Goal: Information Seeking & Learning: Learn about a topic

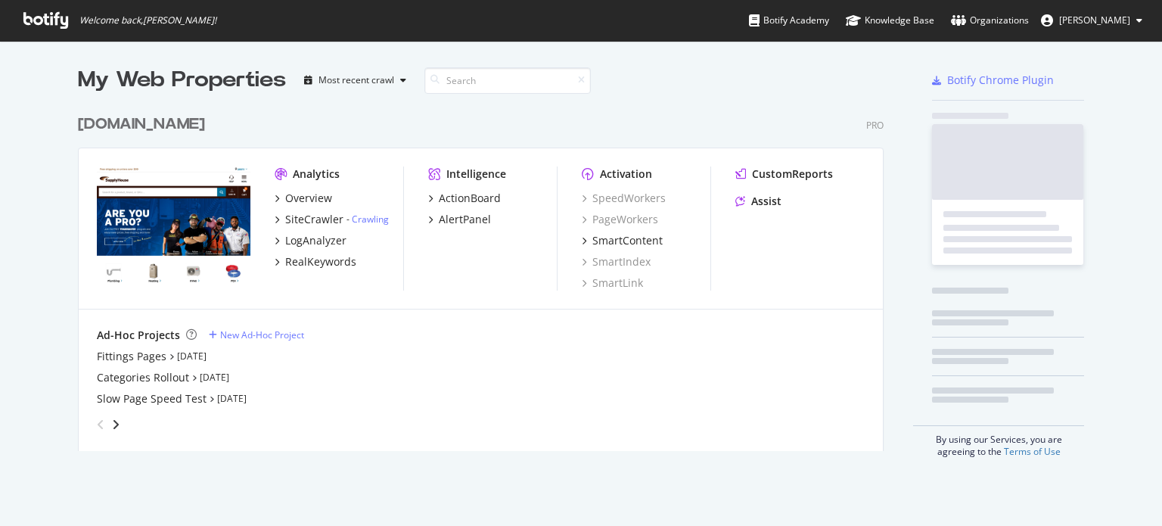
scroll to position [343, 811]
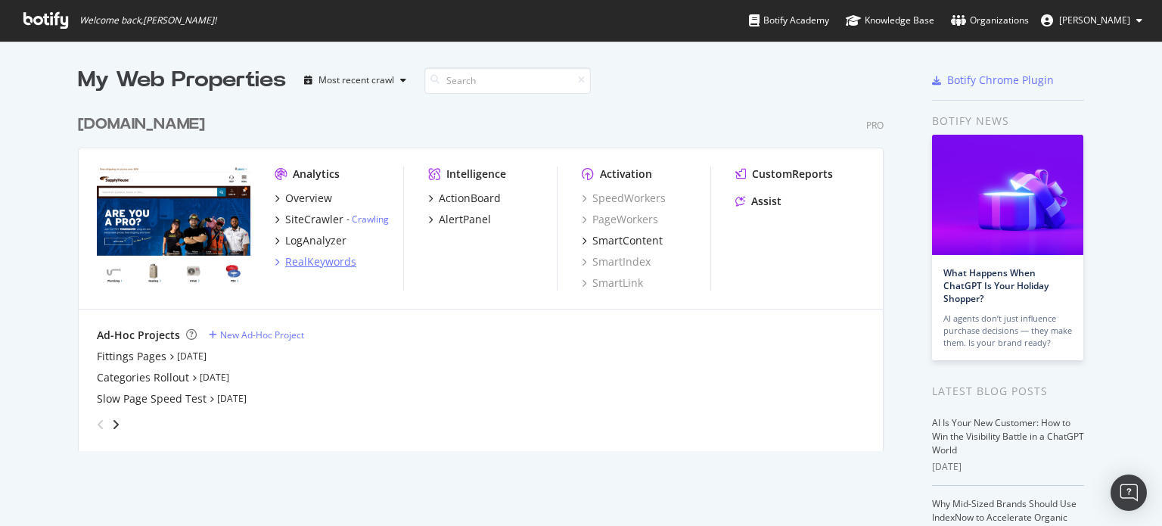
click at [317, 260] on div "RealKeywords" at bounding box center [320, 261] width 71 height 15
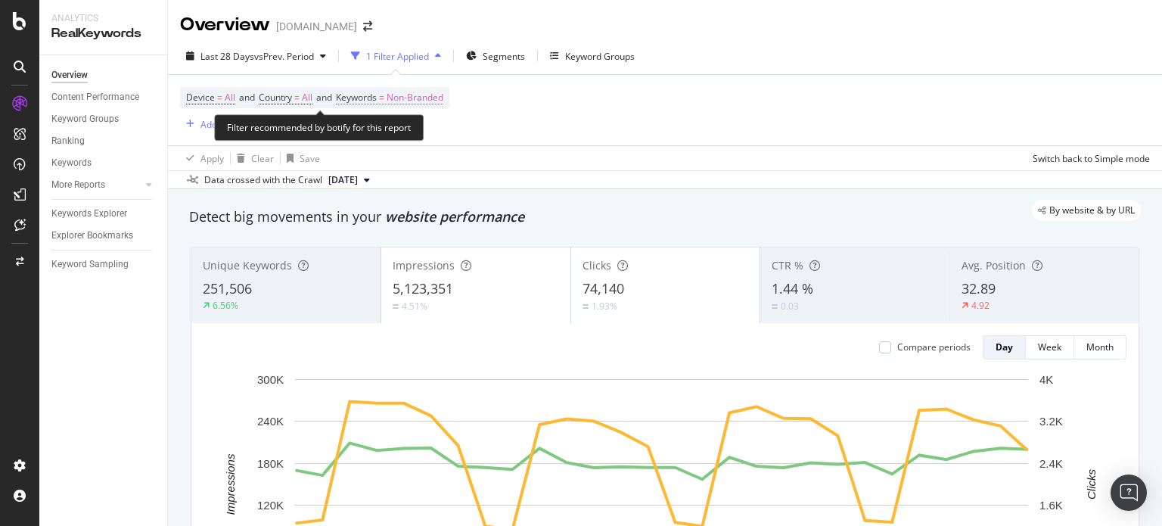
click at [408, 97] on span "Non-Branded" at bounding box center [415, 97] width 57 height 21
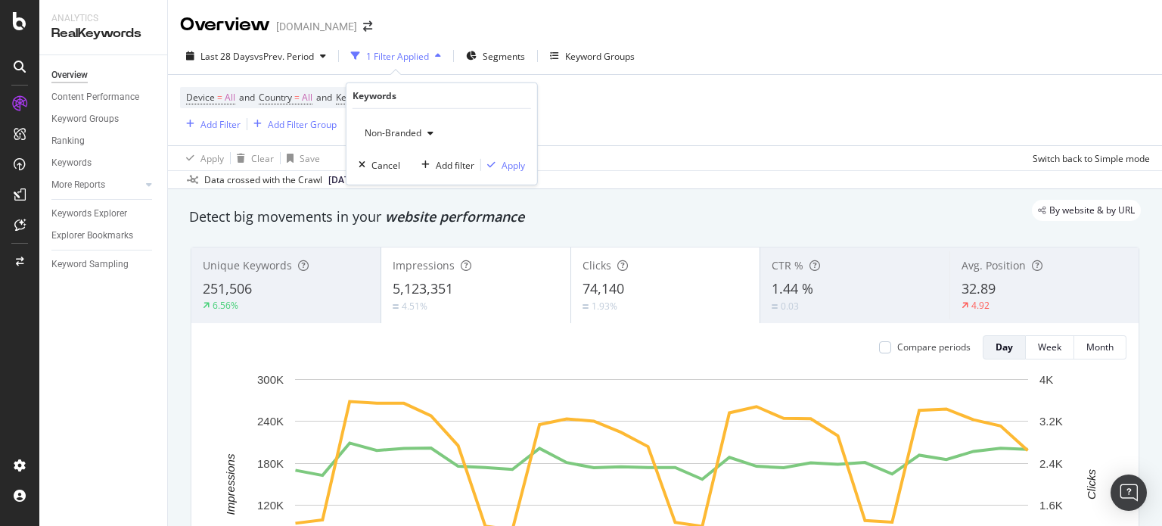
click at [405, 138] on span "Non-Branded" at bounding box center [390, 132] width 63 height 13
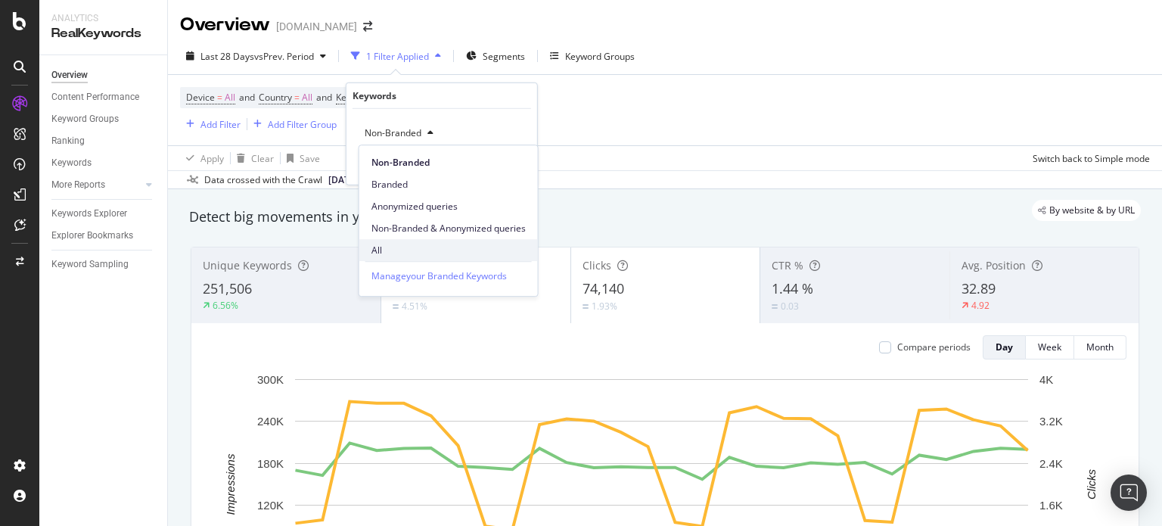
click at [405, 252] on span "All" at bounding box center [448, 251] width 154 height 14
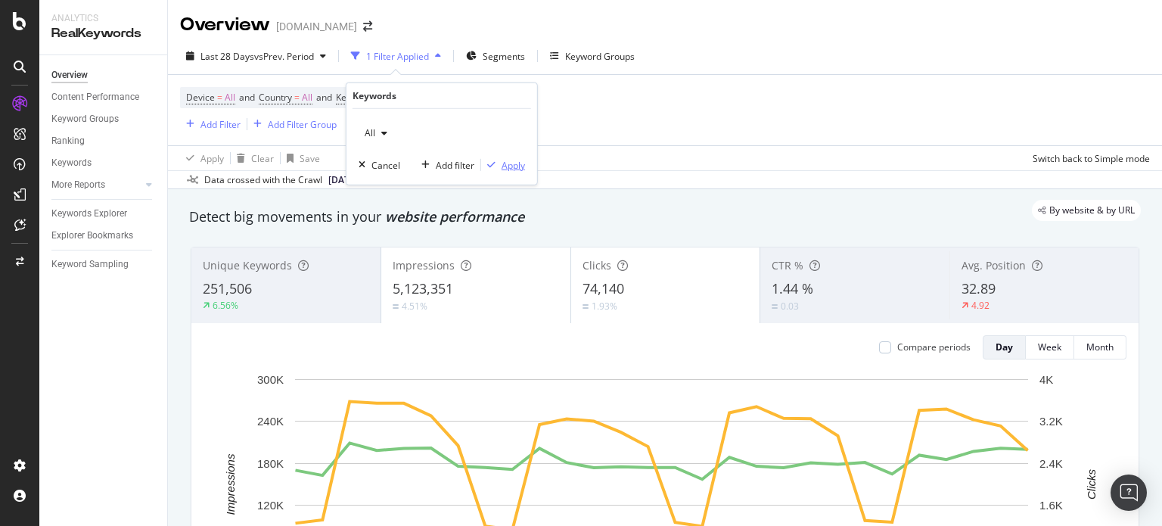
click at [514, 160] on div "Apply" at bounding box center [513, 164] width 23 height 13
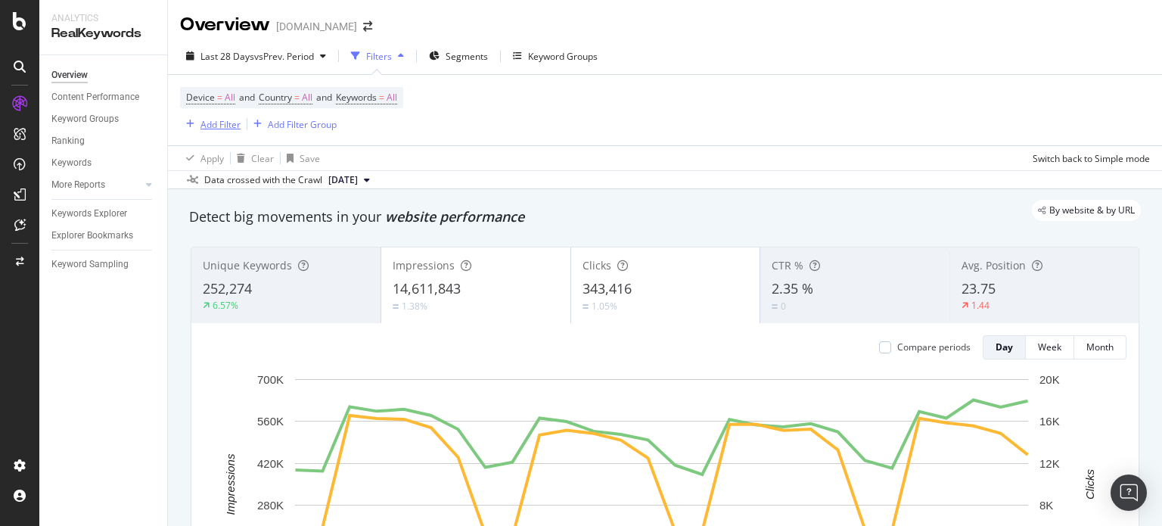
click at [228, 126] on div "Add Filter" at bounding box center [220, 124] width 40 height 13
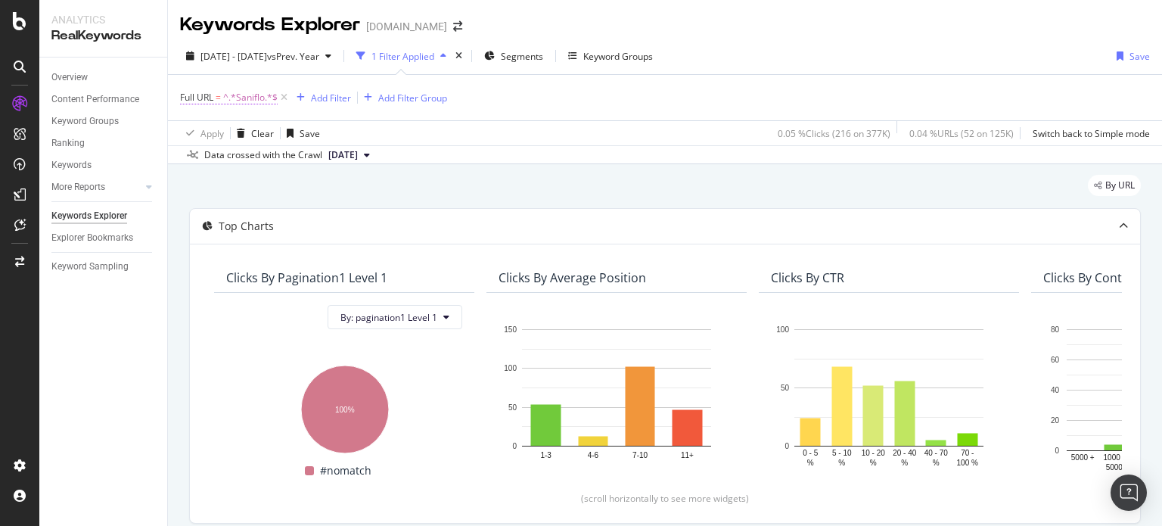
click at [238, 103] on span "^.*Saniflo.*$" at bounding box center [250, 97] width 54 height 21
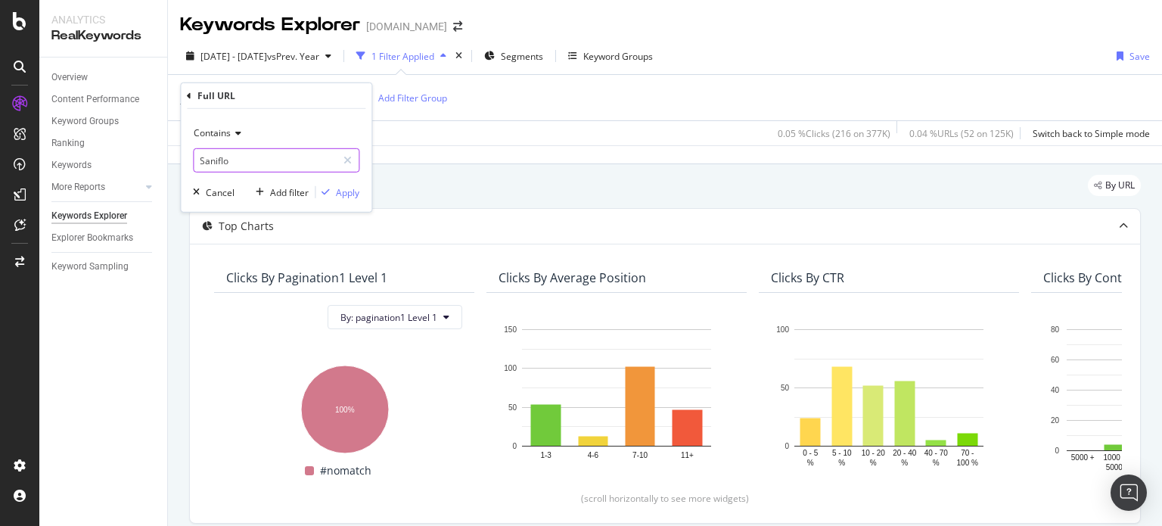
paste input "https://www.supplyhouse.com/SmartLock"
click at [245, 157] on input "Saniflo" at bounding box center [265, 160] width 143 height 24
drag, startPoint x: 287, startPoint y: 160, endPoint x: 30, endPoint y: 136, distance: 258.3
click at [30, 136] on body "Intelligence ActionBoard AlertPanel Analytics RealKeywords Overview Content Per…" at bounding box center [581, 263] width 1162 height 526
type input "SmartLock"
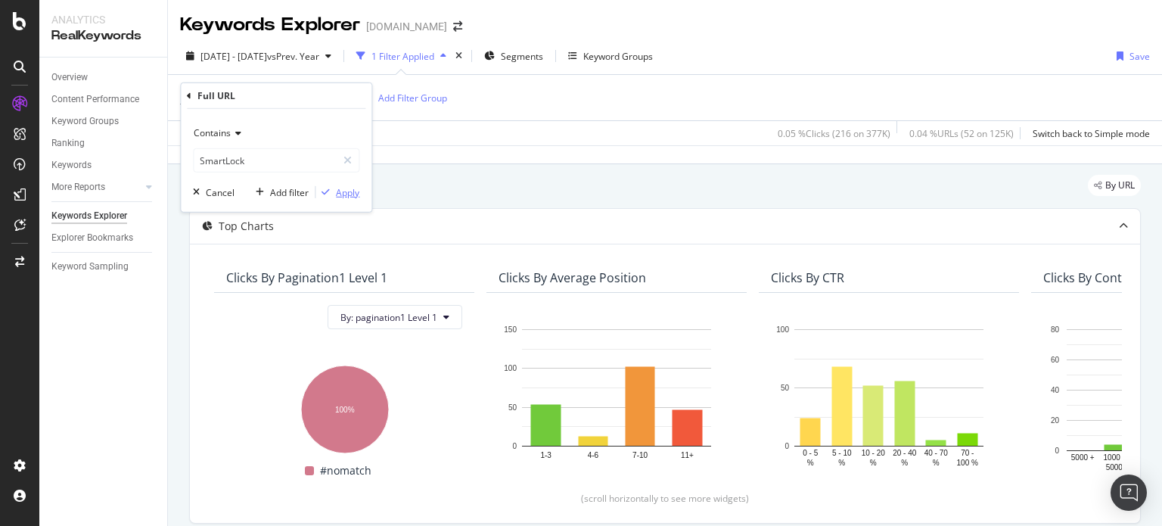
click at [336, 196] on div "Apply" at bounding box center [347, 191] width 23 height 13
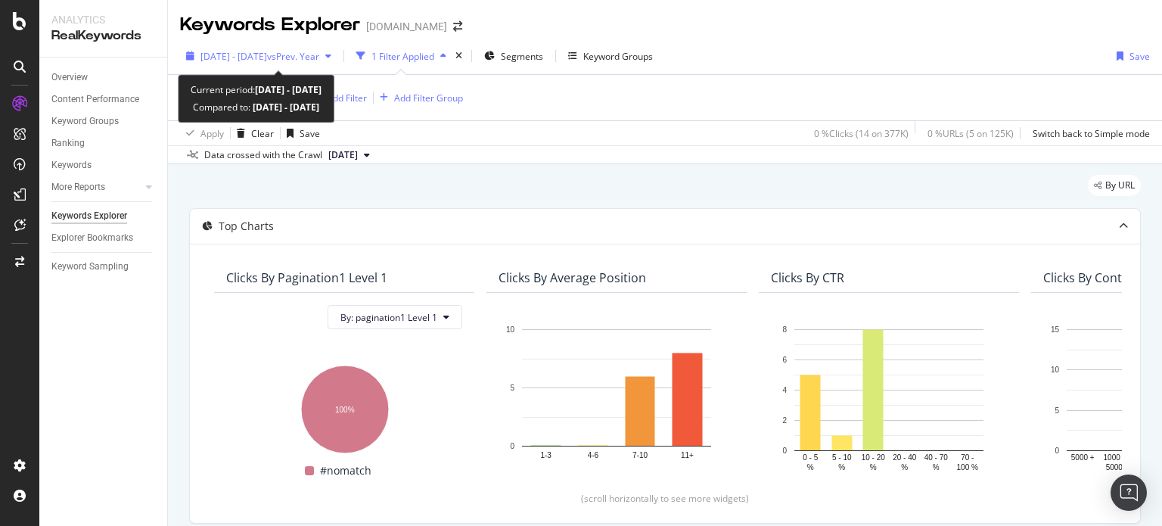
click at [257, 52] on span "2025 Jun. 24th - Aug. 6th" at bounding box center [233, 56] width 67 height 13
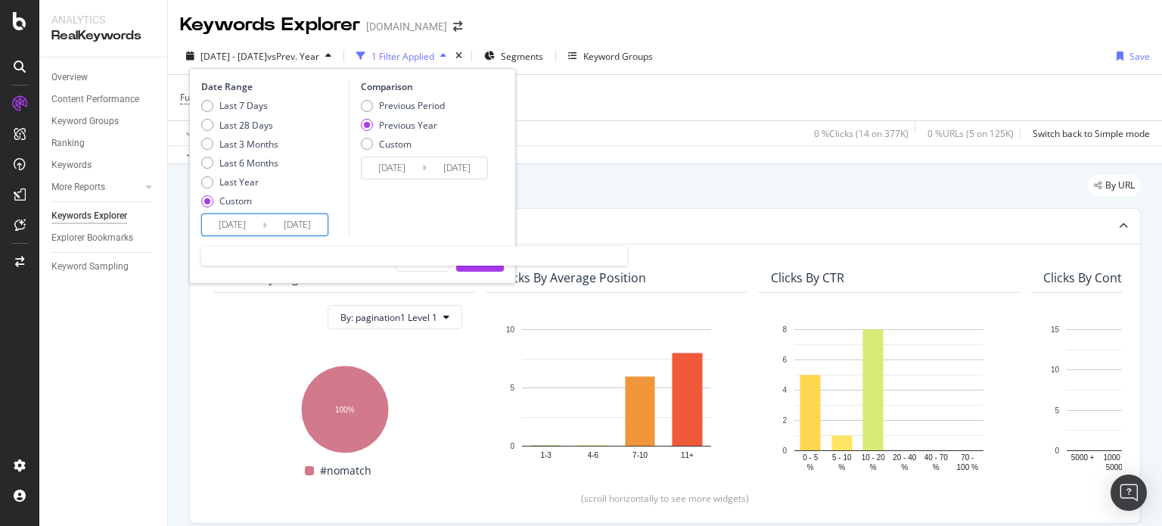
click at [241, 228] on input "2025/06/24" at bounding box center [232, 224] width 61 height 21
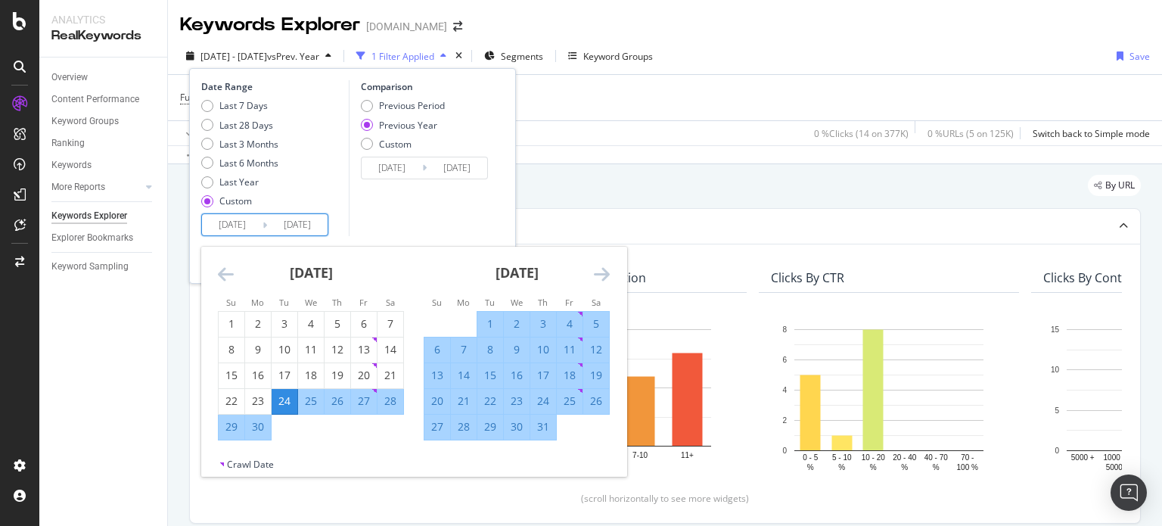
click at [595, 278] on icon "Move forward to switch to the next month." at bounding box center [602, 274] width 16 height 18
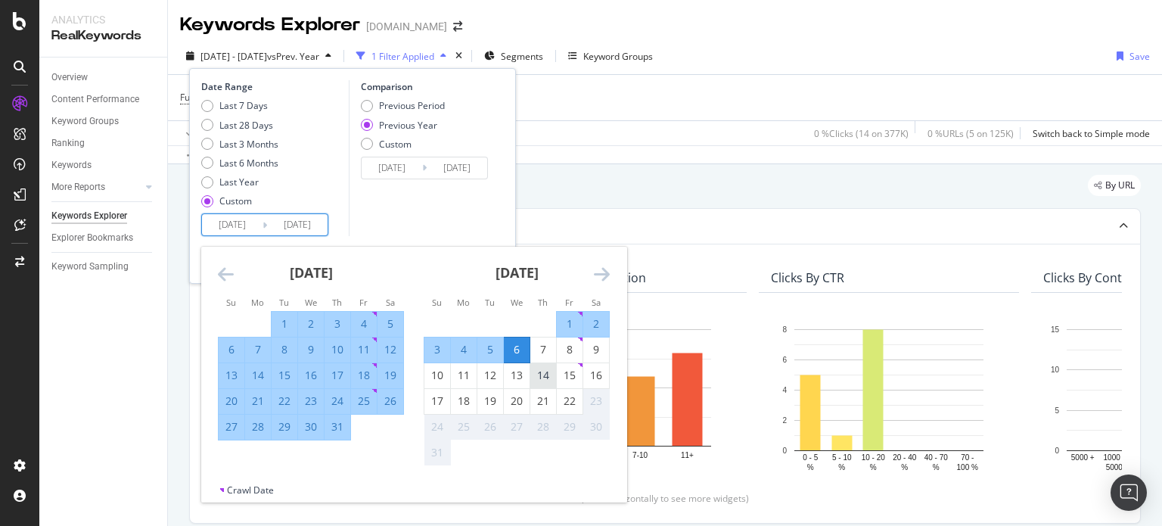
click at [545, 368] on div "14" at bounding box center [543, 375] width 26 height 15
type input "2025/08/14"
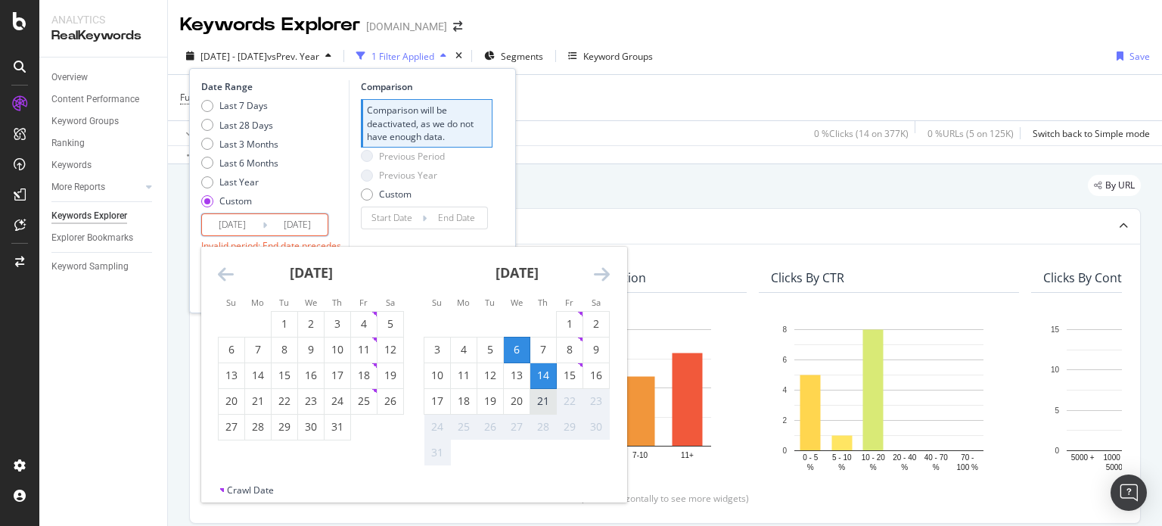
click at [548, 396] on div "21" at bounding box center [543, 400] width 26 height 15
type input "2025/08/21"
type input "2025/08/06"
type input "2025/08/13"
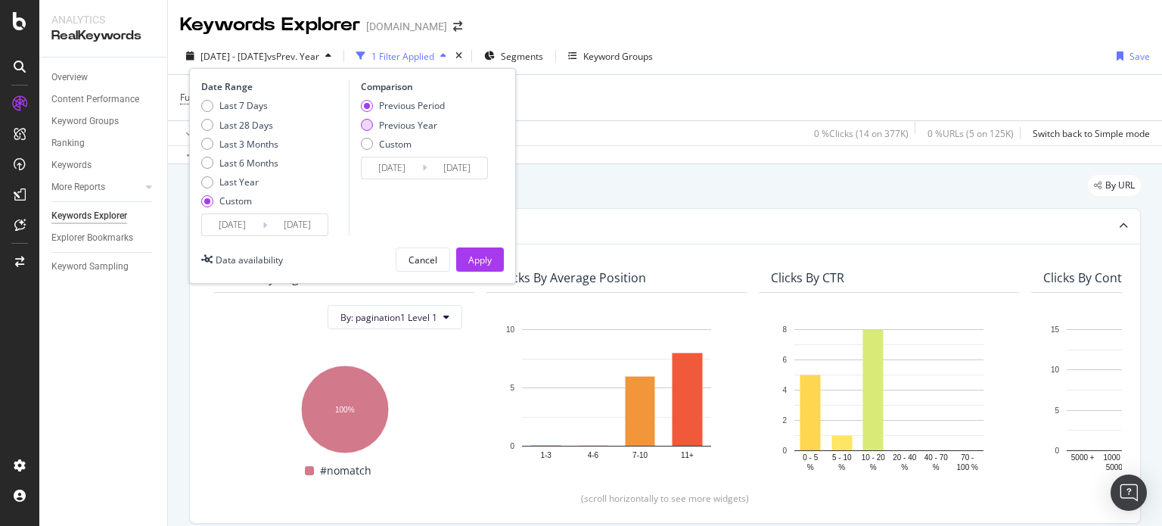
click at [399, 120] on div "Previous Year" at bounding box center [408, 125] width 58 height 13
type input "2024/08/15"
type input "2024/08/22"
click at [471, 251] on div "Apply" at bounding box center [479, 259] width 23 height 23
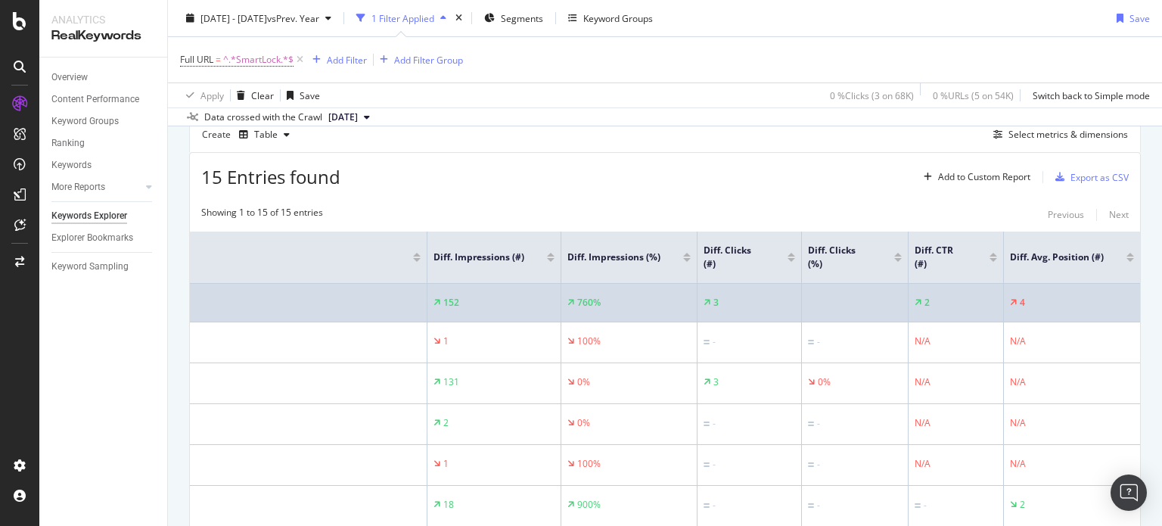
scroll to position [496, 0]
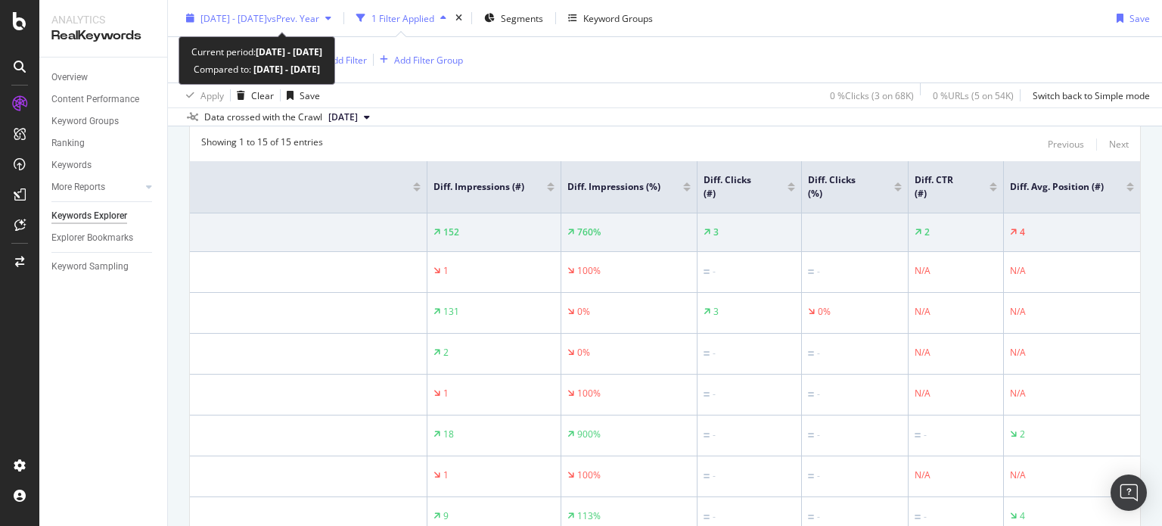
click at [319, 21] on span "vs Prev. Year" at bounding box center [293, 17] width 52 height 13
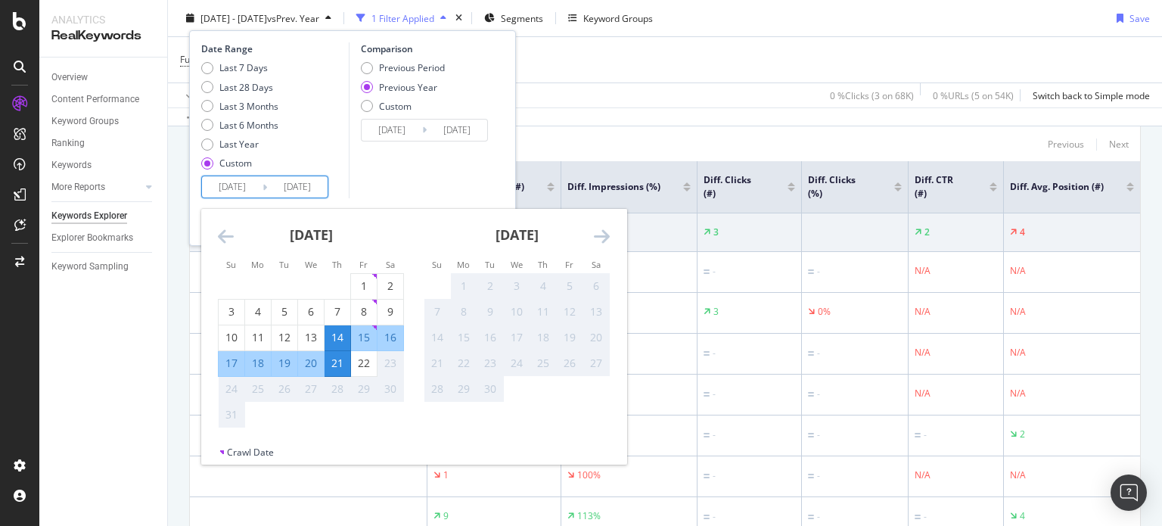
click at [256, 187] on input "2025/08/14" at bounding box center [232, 186] width 61 height 21
click at [333, 309] on div "7" at bounding box center [338, 311] width 26 height 15
type input "2025/08/07"
type input "2024/08/08"
click at [336, 331] on div "14" at bounding box center [338, 337] width 26 height 15
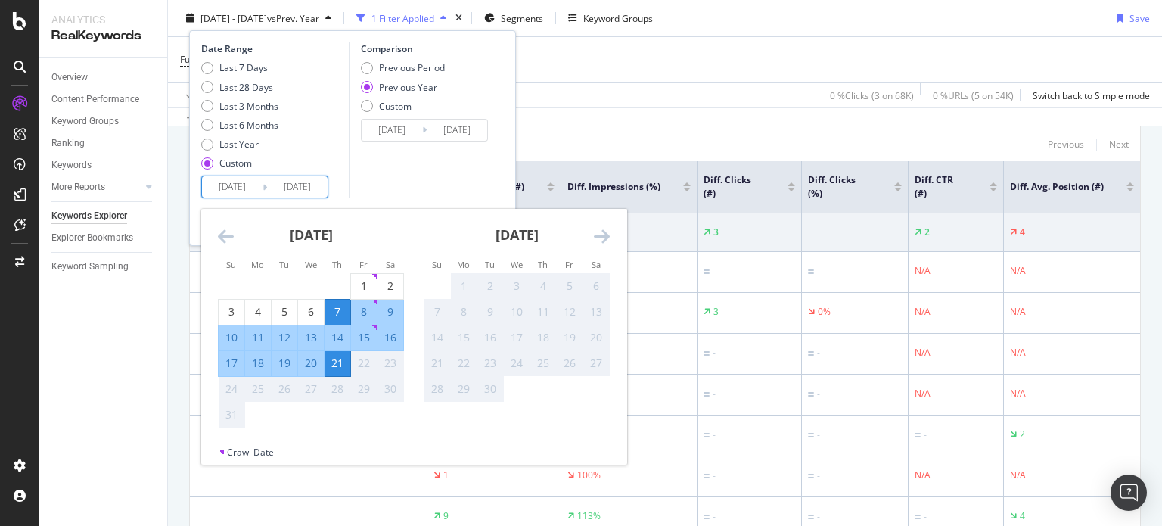
type input "2025/08/14"
type input "2024/08/15"
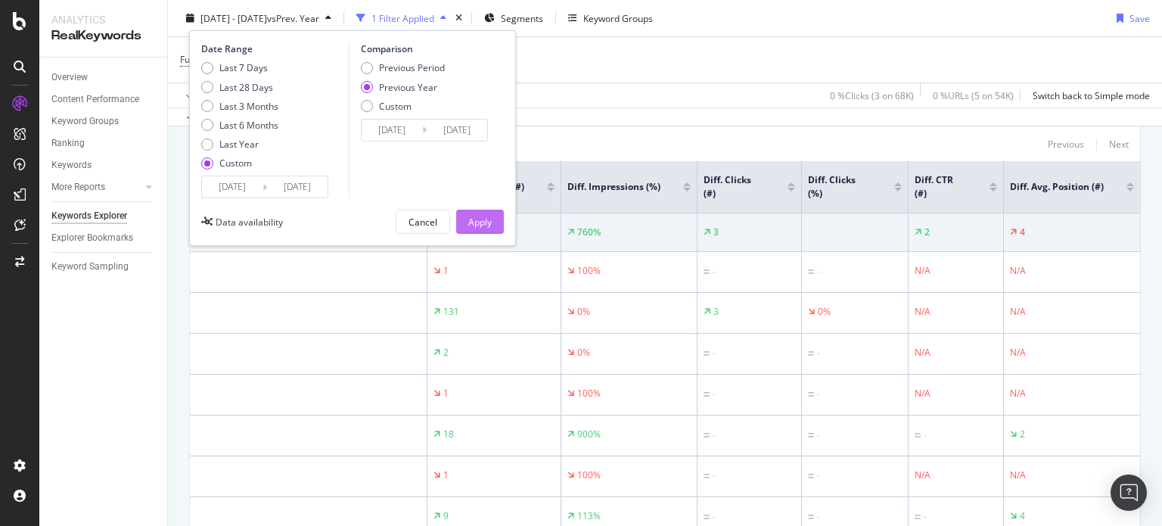
click at [474, 219] on div "Apply" at bounding box center [479, 221] width 23 height 13
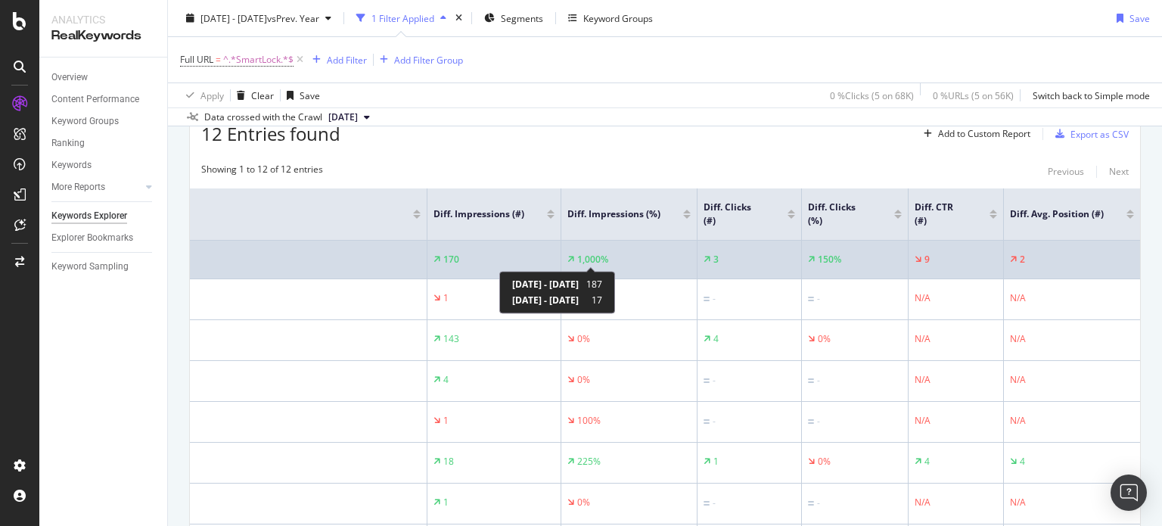
scroll to position [0, 148]
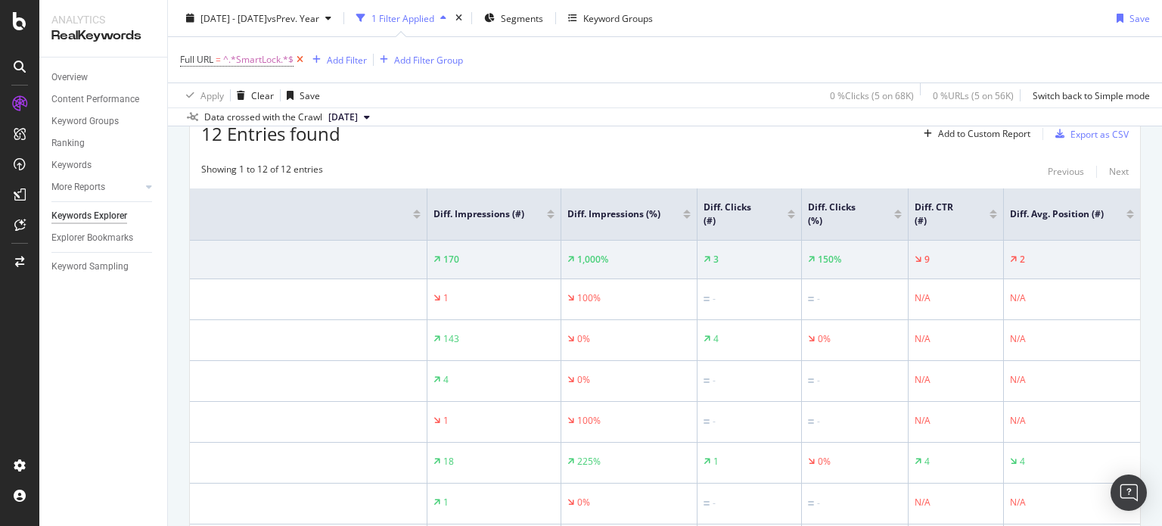
click at [301, 55] on icon at bounding box center [300, 59] width 13 height 15
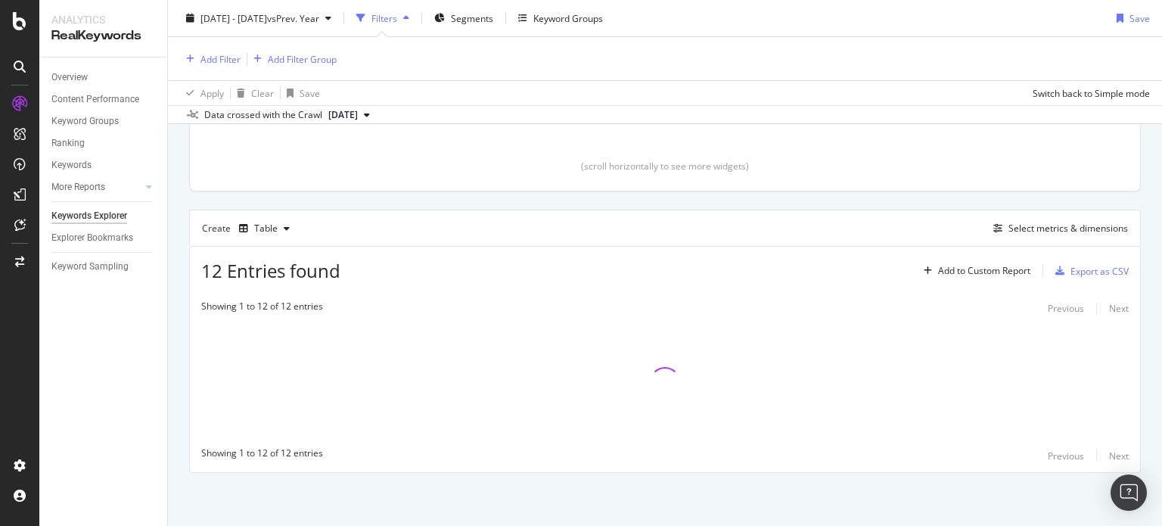
scroll to position [329, 0]
click at [233, 60] on div "Add Filter" at bounding box center [220, 58] width 40 height 13
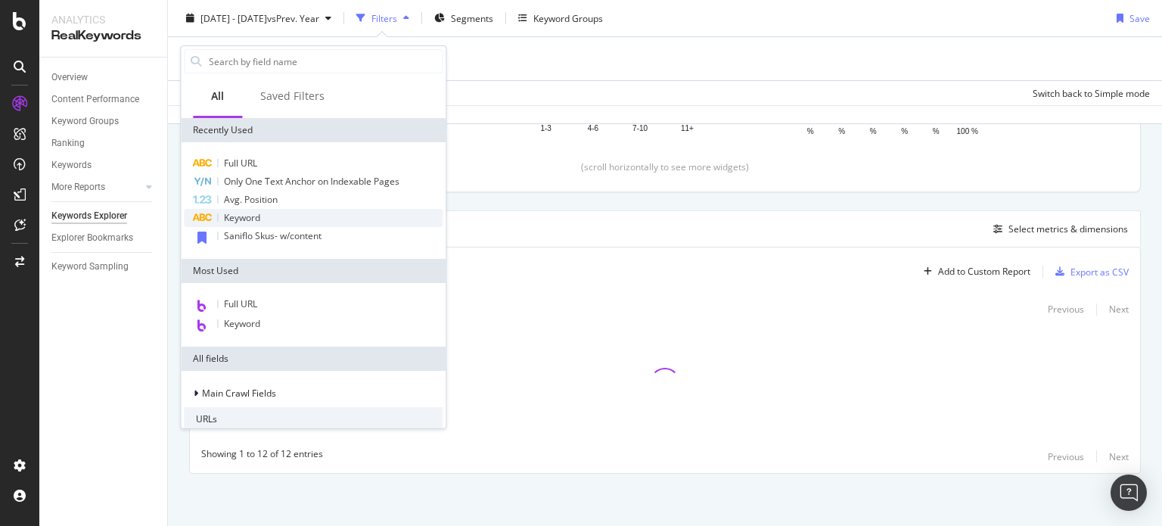
click at [260, 224] on div "Keyword" at bounding box center [313, 218] width 259 height 18
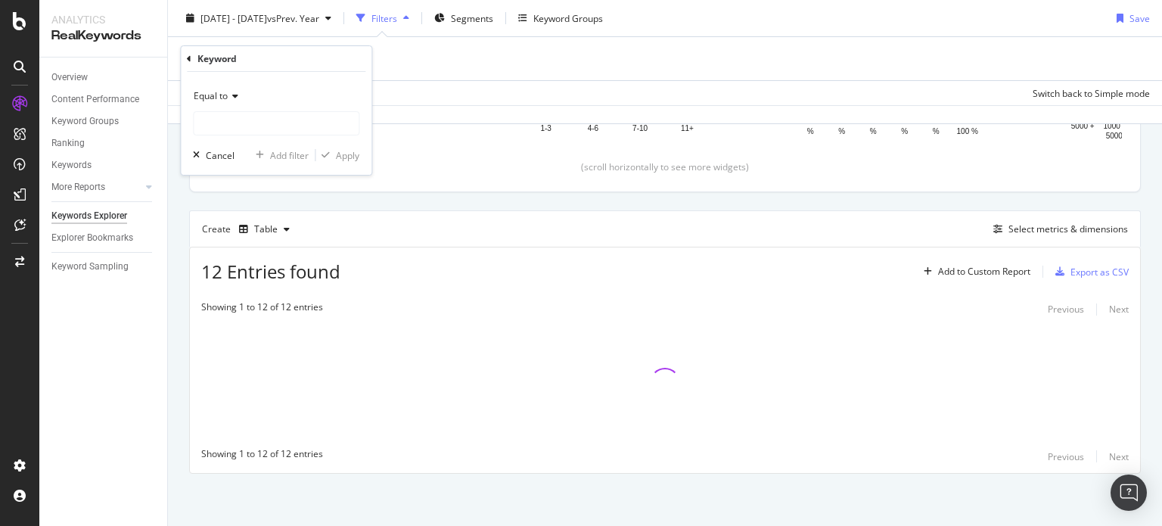
click at [223, 101] on span "Equal to" at bounding box center [211, 95] width 34 height 13
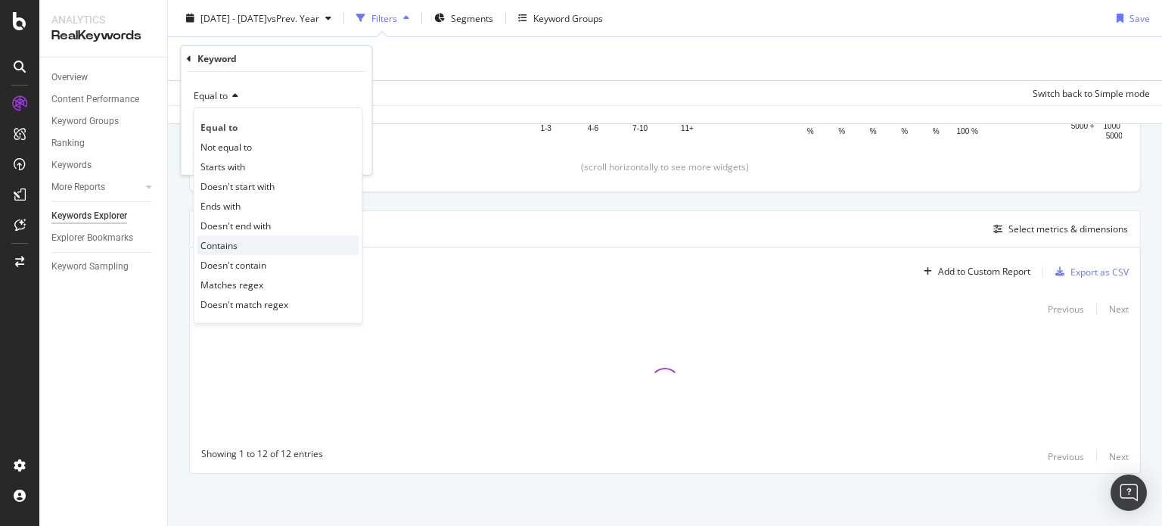
click at [239, 235] on div "Contains" at bounding box center [278, 245] width 162 height 20
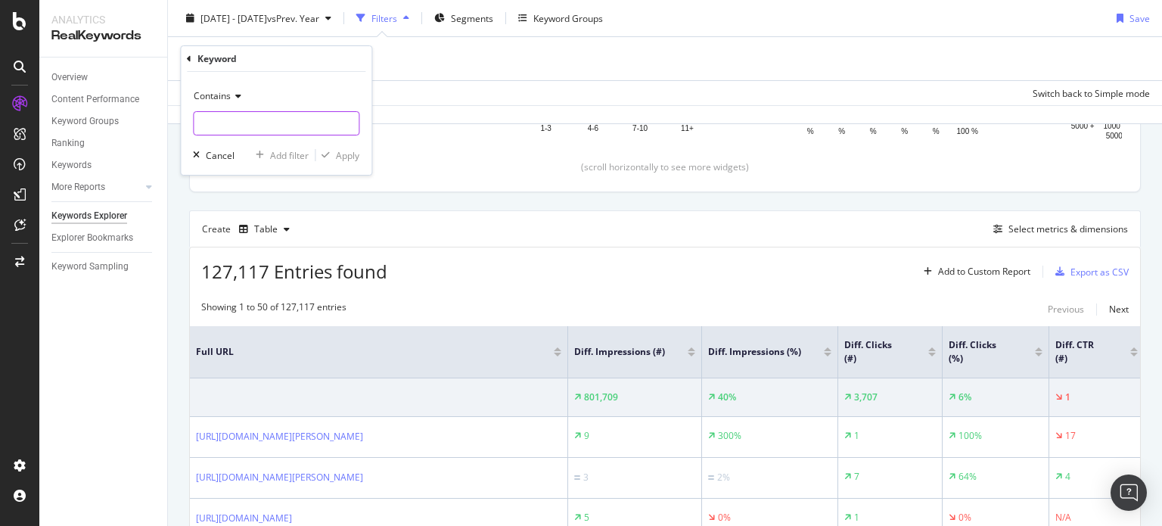
click at [238, 123] on input "text" at bounding box center [276, 123] width 165 height 24
type input "smartlock"
click at [348, 150] on div "Apply" at bounding box center [347, 155] width 23 height 13
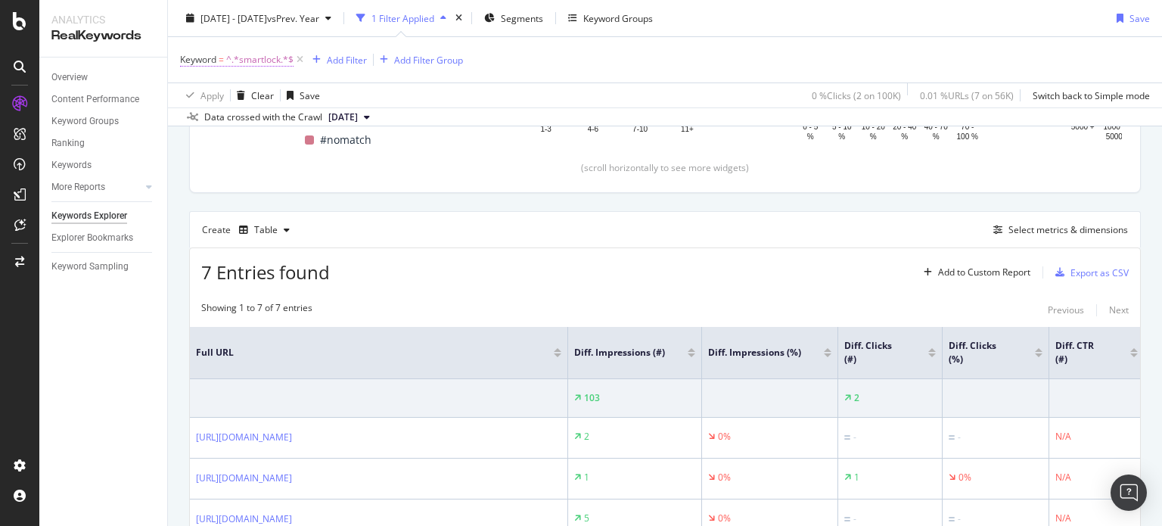
scroll to position [331, 0]
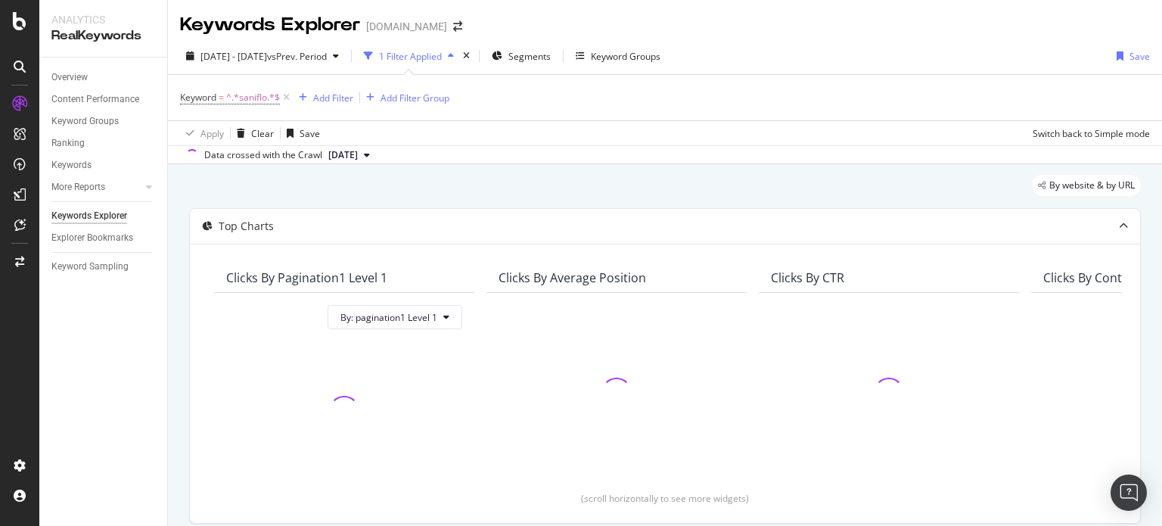
scroll to position [331, 0]
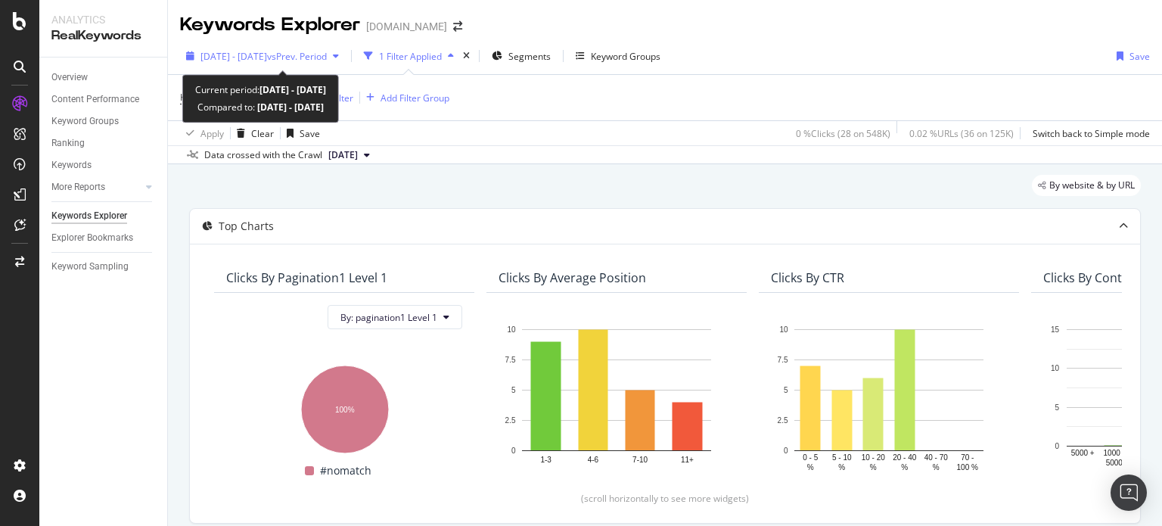
click at [267, 54] on span "2025 Jun. 24th - Aug. 6th" at bounding box center [233, 56] width 67 height 13
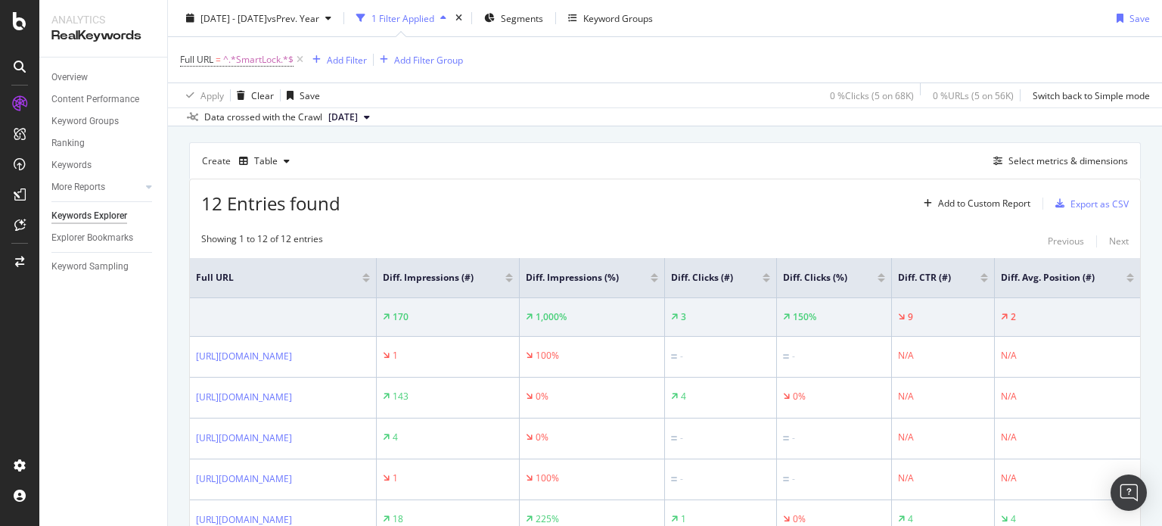
scroll to position [399, 0]
click at [300, 63] on icon at bounding box center [300, 59] width 13 height 15
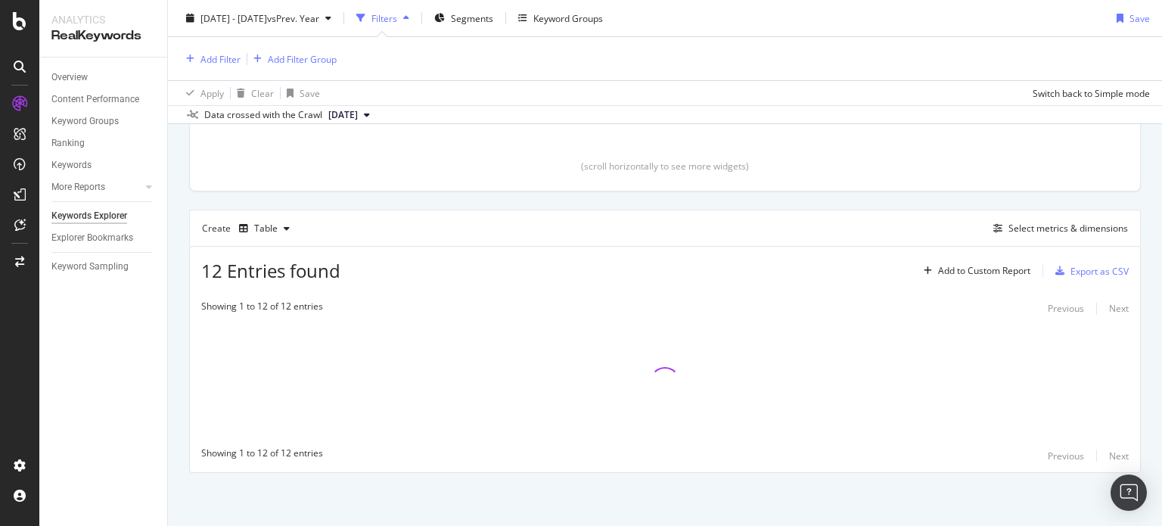
scroll to position [329, 0]
click at [224, 57] on div "Add Filter" at bounding box center [220, 58] width 40 height 13
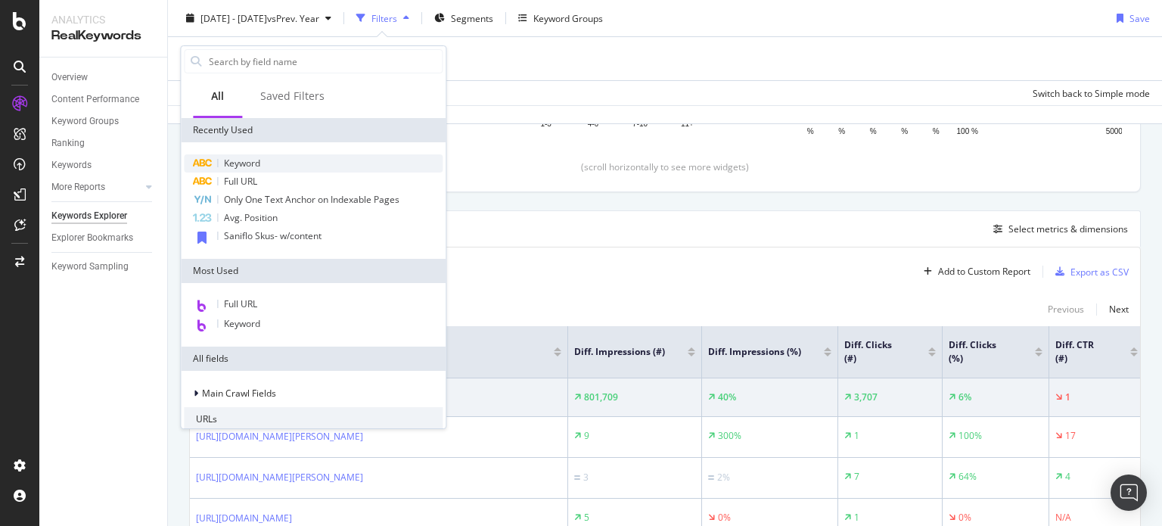
click at [230, 160] on span "Keyword" at bounding box center [242, 163] width 36 height 13
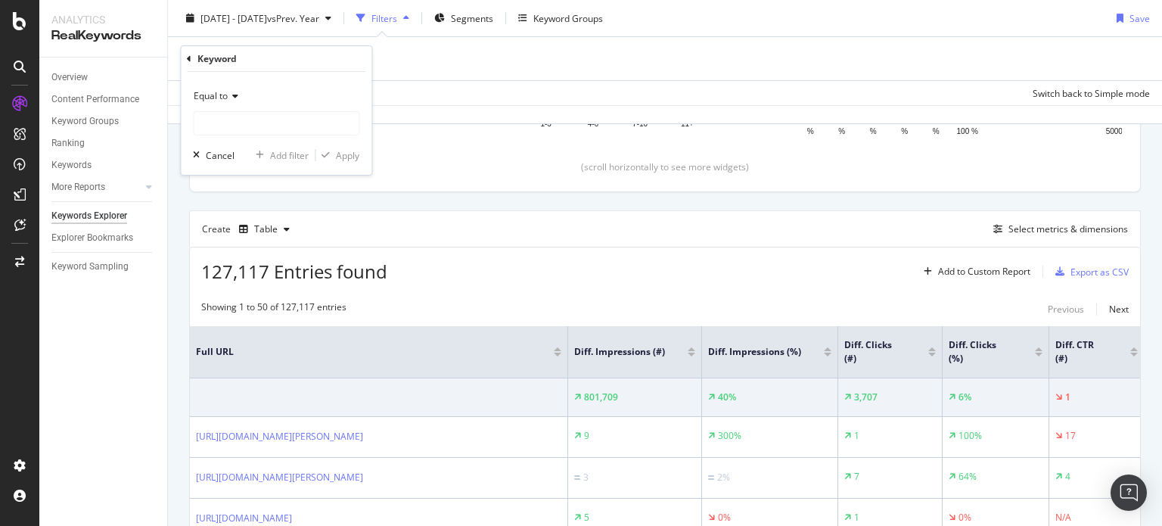
click at [229, 95] on icon at bounding box center [233, 96] width 11 height 9
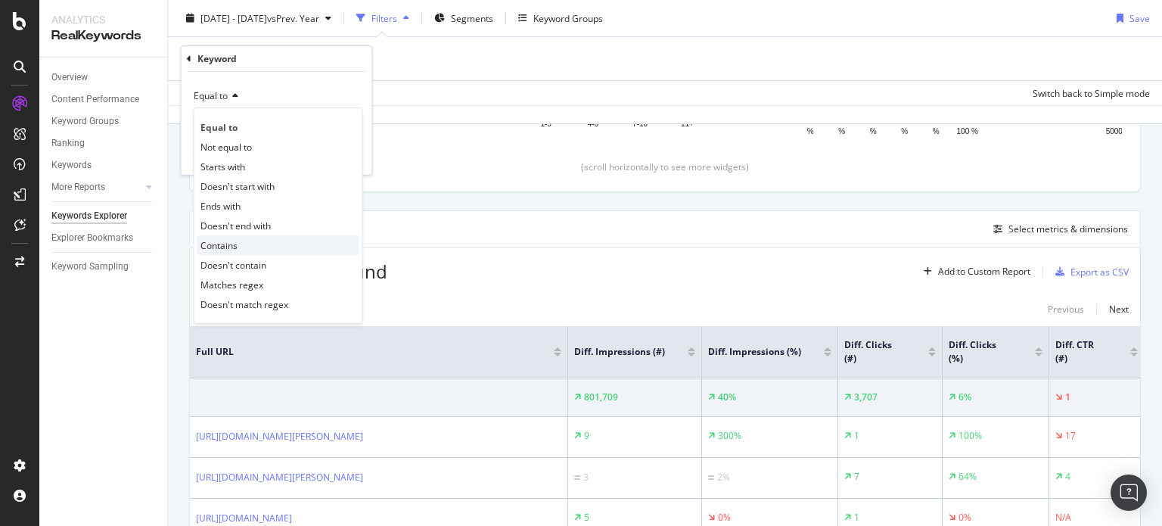
click at [232, 237] on div "Contains" at bounding box center [278, 245] width 162 height 20
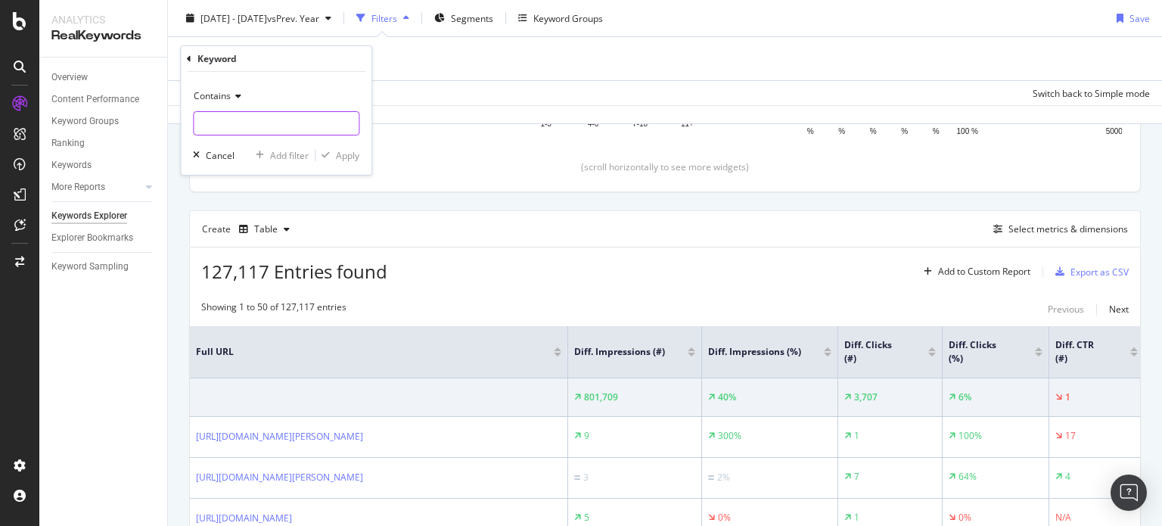
click at [202, 119] on input "text" at bounding box center [276, 123] width 165 height 24
type input "Smartlock"
click at [330, 154] on div "button" at bounding box center [325, 155] width 20 height 9
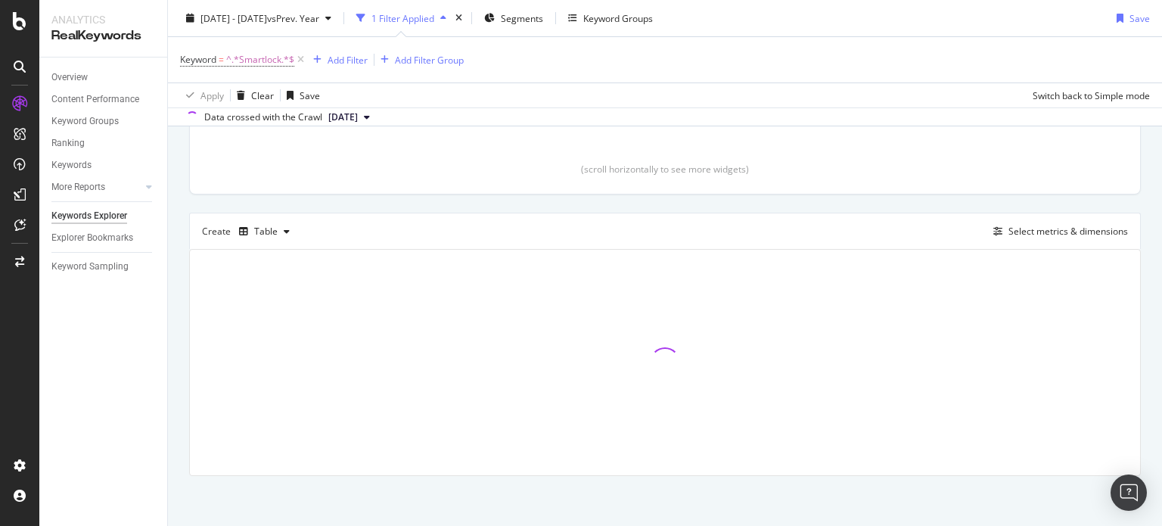
scroll to position [331, 0]
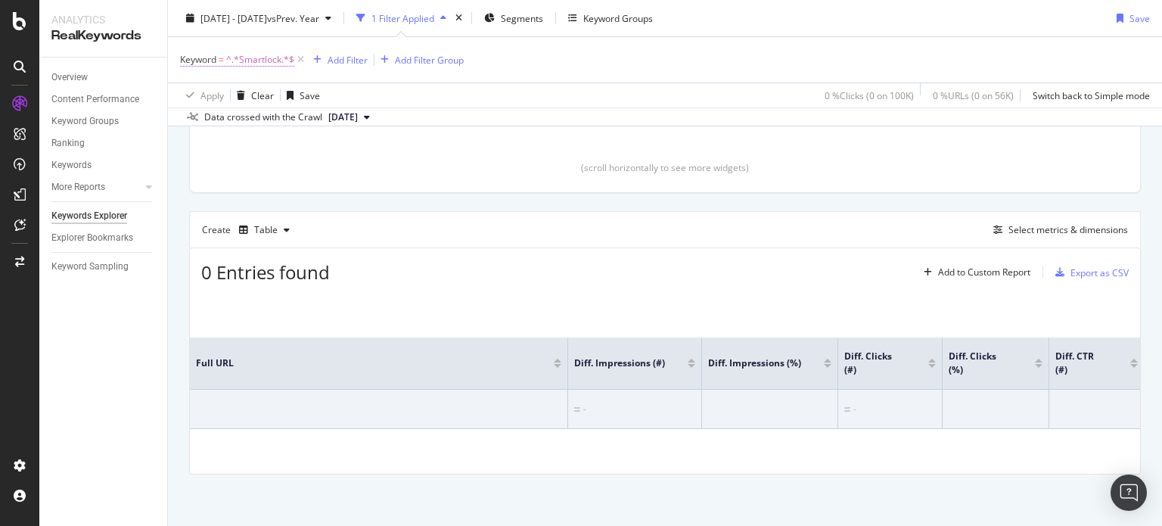
click at [256, 63] on span "^.*Smartlock.*$" at bounding box center [260, 59] width 68 height 21
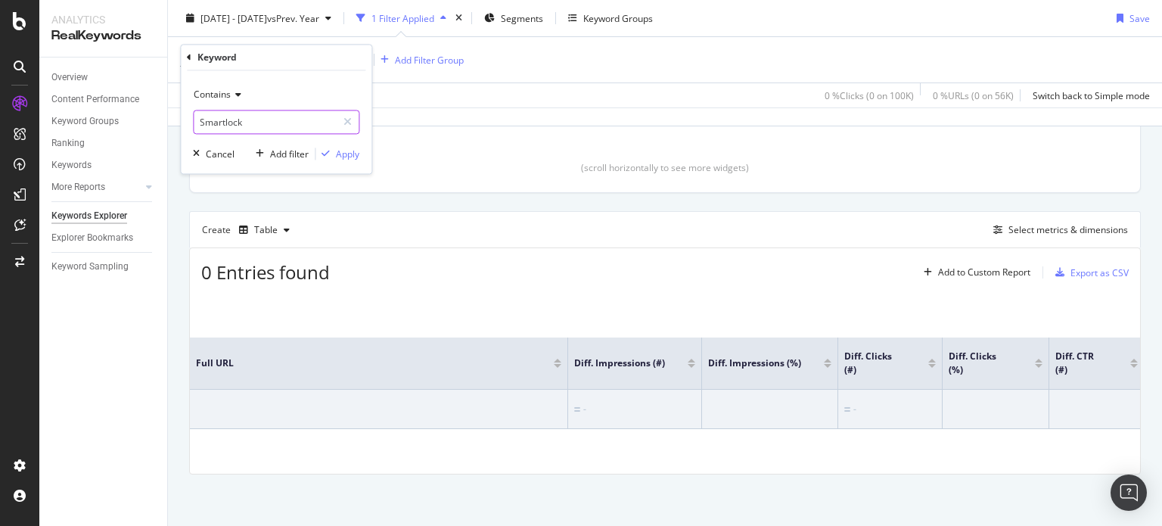
click at [203, 120] on input "Smartlock" at bounding box center [265, 122] width 143 height 24
type input "smartlock"
click at [351, 157] on div "Apply" at bounding box center [347, 154] width 23 height 13
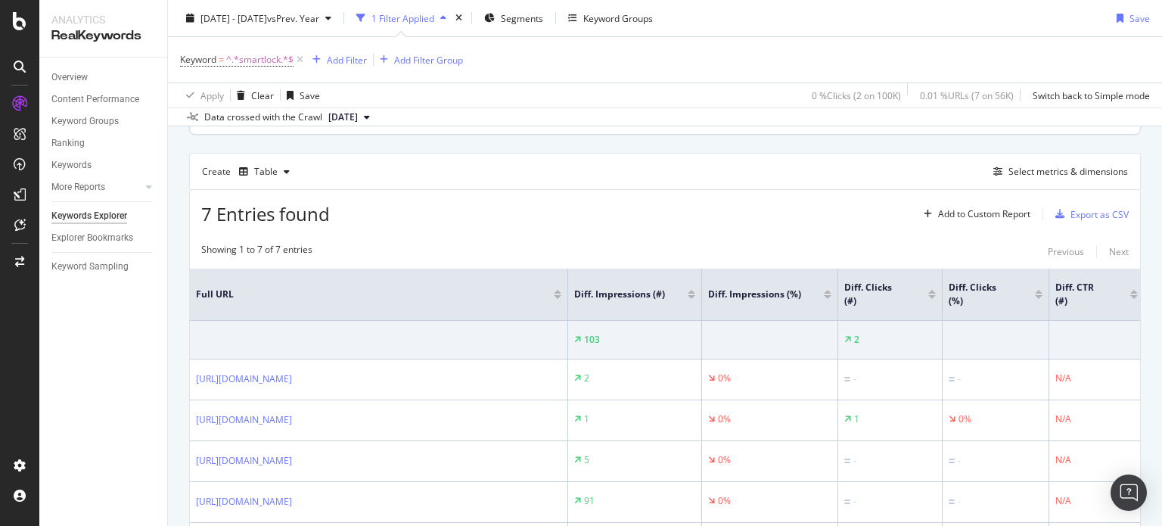
scroll to position [387, 0]
